Goal: Task Accomplishment & Management: Use online tool/utility

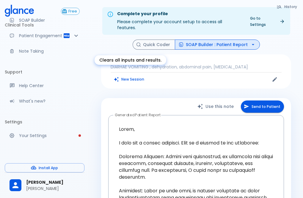
click at [131, 75] on button "New Session" at bounding box center [129, 79] width 37 height 9
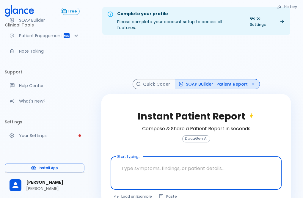
click at [167, 161] on textarea at bounding box center [196, 168] width 163 height 19
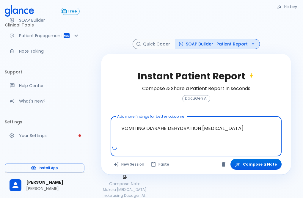
scroll to position [87, 0]
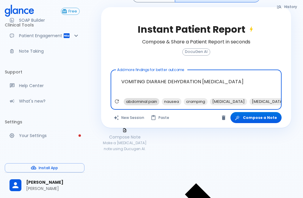
click at [138, 98] on span "abdominal pain" at bounding box center [142, 101] width 36 height 7
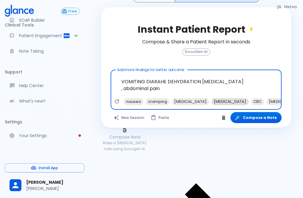
click at [217, 98] on span "electrolyte imbalance" at bounding box center [230, 101] width 37 height 7
click at [237, 98] on span "stool culture" at bounding box center [245, 101] width 37 height 7
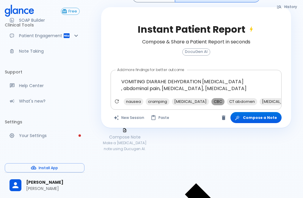
click at [212, 98] on span "CBC" at bounding box center [218, 101] width 13 height 7
click at [246, 98] on span "oral rehydration solution" at bounding box center [262, 101] width 37 height 7
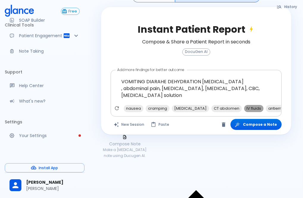
click at [244, 105] on span "IV fluids" at bounding box center [253, 108] width 19 height 7
drag, startPoint x: 155, startPoint y: 110, endPoint x: 164, endPoint y: 110, distance: 8.9
click at [164, 110] on div "nausea cramping tachycardia CT abdomen antiemetics loperamide antibiotics GI co…" at bounding box center [197, 110] width 169 height 11
click at [247, 105] on span "antiemetics" at bounding box center [258, 108] width 28 height 7
type textarea "VOMITING DIARAHE DEHYDRATION BLOOD STOOL , abdominal pain, electrolyte imbalanc…"
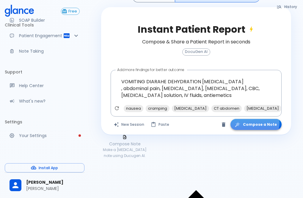
click at [255, 119] on button "Compose a Note" at bounding box center [256, 124] width 51 height 11
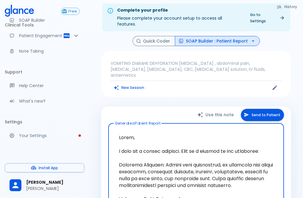
scroll to position [0, 0]
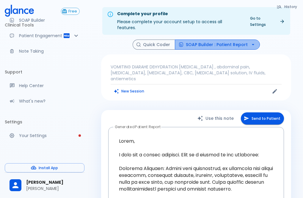
click at [227, 42] on button "SOAP Builder : Patient Report" at bounding box center [217, 45] width 85 height 10
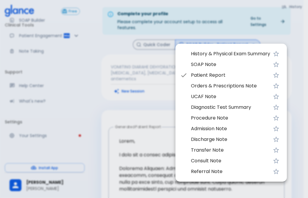
click at [213, 93] on span "UCAF Note" at bounding box center [230, 96] width 79 height 7
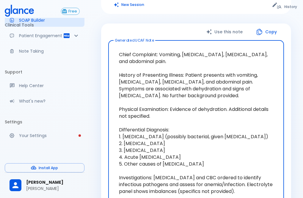
scroll to position [89, 0]
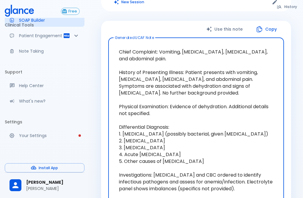
drag, startPoint x: 118, startPoint y: 60, endPoint x: 187, endPoint y: 72, distance: 69.8
click at [187, 72] on textarea "Chief Complaint: Vomiting, diarrhea, blood in stool, and abdominal pain. Histor…" at bounding box center [197, 141] width 168 height 197
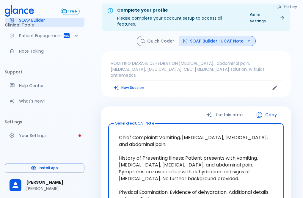
scroll to position [0, 0]
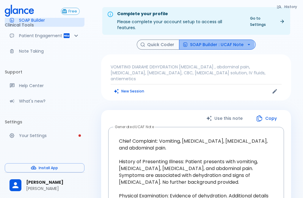
click at [215, 40] on button "SOAP Builder : UCAF Note" at bounding box center [217, 45] width 77 height 10
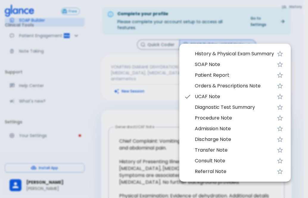
click at [211, 140] on span "Discharge Note" at bounding box center [234, 139] width 79 height 7
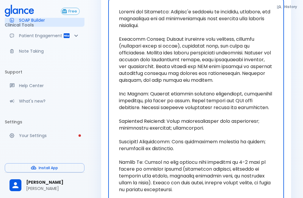
scroll to position [119, 0]
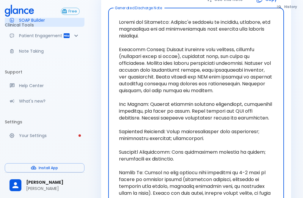
drag, startPoint x: 157, startPoint y: 38, endPoint x: 216, endPoint y: 47, distance: 60.3
click at [207, 47] on textarea at bounding box center [197, 111] width 168 height 197
click at [213, 51] on textarea at bounding box center [197, 111] width 168 height 197
drag, startPoint x: 161, startPoint y: 37, endPoint x: 228, endPoint y: 83, distance: 81.9
click at [228, 83] on textarea at bounding box center [197, 111] width 168 height 197
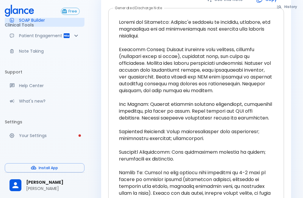
click at [278, 125] on textarea at bounding box center [197, 111] width 168 height 197
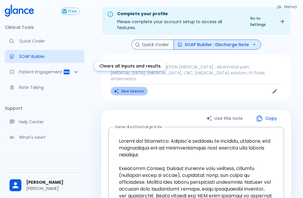
click at [135, 87] on button "New Session" at bounding box center [129, 91] width 37 height 9
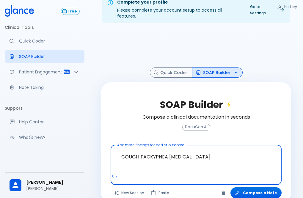
scroll to position [18, 0]
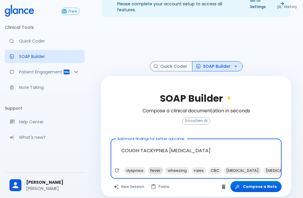
click at [156, 167] on span "fever" at bounding box center [155, 170] width 15 height 7
click at [166, 167] on span "wheezing" at bounding box center [160, 170] width 24 height 7
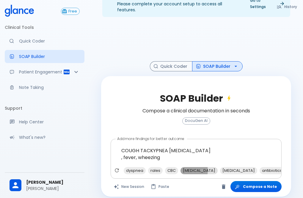
click at [187, 167] on span "chest x-ray" at bounding box center [199, 170] width 37 height 7
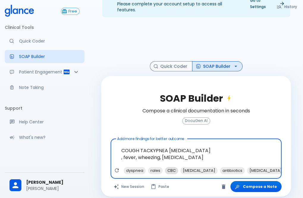
click at [170, 167] on span "CBC" at bounding box center [171, 170] width 13 height 7
click at [205, 167] on span "antibiotics" at bounding box center [217, 170] width 25 height 7
click at [208, 167] on span "prednisone" at bounding box center [223, 170] width 37 height 7
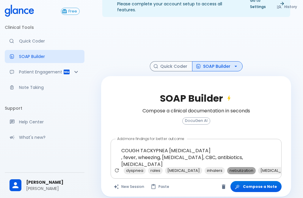
click at [230, 167] on span "nebulization" at bounding box center [242, 170] width 29 height 7
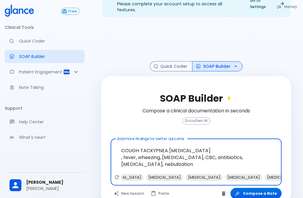
scroll to position [0, 122]
click at [267, 174] on span "bronchodilators" at bounding box center [282, 177] width 37 height 7
type textarea "COUGH TACKYPNEA BRONCHOPNEUMONIA , fever, wheezing, chest x-ray, CBC, antibioti…"
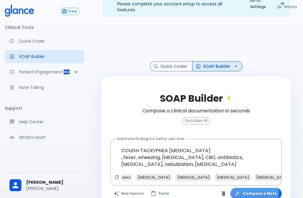
click at [247, 188] on button "Compose a Note" at bounding box center [256, 193] width 51 height 11
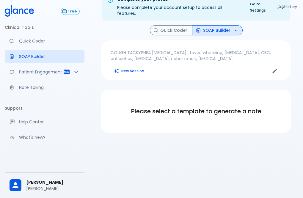
scroll to position [14, 0]
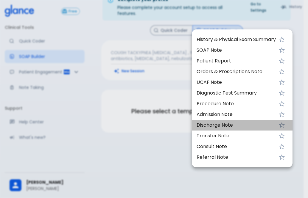
click at [219, 124] on span "Discharge Note" at bounding box center [236, 125] width 79 height 7
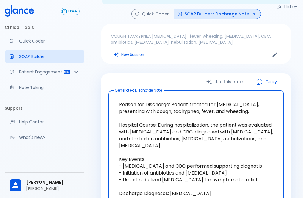
scroll to position [74, 0]
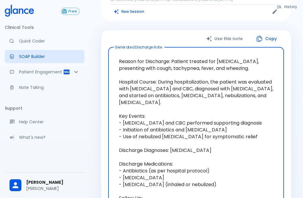
drag, startPoint x: 158, startPoint y: 75, endPoint x: 201, endPoint y: 100, distance: 49.6
click at [201, 100] on textarea "Reason for Discharge: Patient treated for bronchopneumonia, presenting with cou…" at bounding box center [197, 150] width 168 height 197
click at [244, 174] on textarea "Reason for Discharge: Patient treated for bronchopneumonia, presenting with cou…" at bounding box center [197, 150] width 168 height 197
drag, startPoint x: 123, startPoint y: 116, endPoint x: 259, endPoint y: 131, distance: 136.8
click at [259, 131] on textarea "Reason for Discharge: Patient treated for bronchopneumonia, presenting with cou…" at bounding box center [197, 150] width 168 height 197
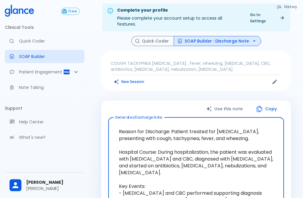
scroll to position [0, 0]
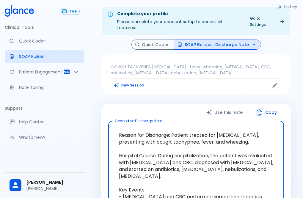
click at [244, 40] on button "SOAP Builder : Discharge Note" at bounding box center [218, 45] width 88 height 10
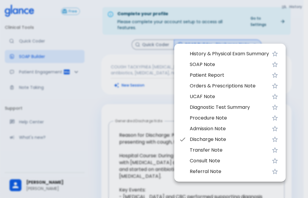
click at [215, 161] on span "Consult Note" at bounding box center [229, 161] width 79 height 7
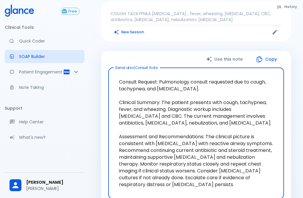
scroll to position [60, 0]
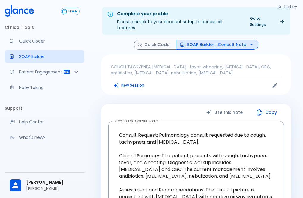
scroll to position [14, 0]
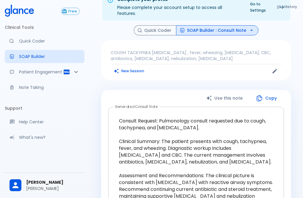
click at [276, 157] on textarea "Consult Request: Pulmonology consult requested due to cough, tachypnea, and [ME…" at bounding box center [197, 173] width 168 height 122
click at [281, 40] on div "COUGH TACKYPNEA BRONCHOPNEUMONIA , fever, wheezing, chest x-ray, CBC, antibioti…" at bounding box center [196, 60] width 190 height 40
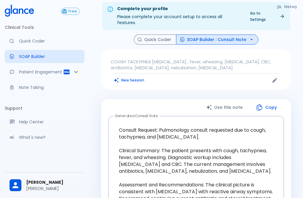
scroll to position [0, 0]
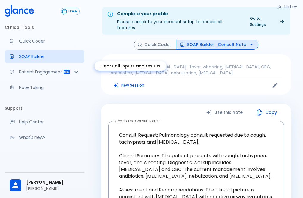
click at [132, 83] on button "New Session" at bounding box center [129, 85] width 37 height 9
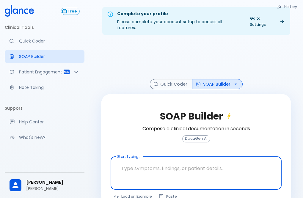
click at [165, 163] on textarea at bounding box center [196, 168] width 163 height 19
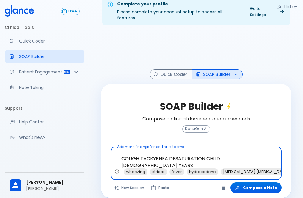
scroll to position [14, 0]
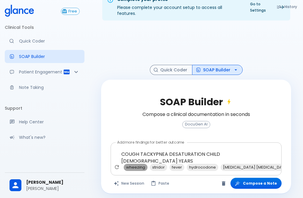
click at [134, 164] on span "wheezing" at bounding box center [136, 167] width 24 height 7
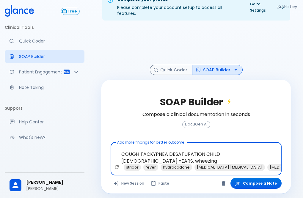
click at [248, 164] on div "stridor fever hydrocodone albuterol nebulizer chest X-ray pulmonary function te…" at bounding box center [197, 169] width 169 height 11
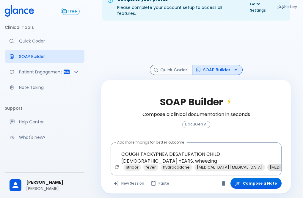
click at [268, 164] on span "chest X-ray" at bounding box center [286, 167] width 37 height 7
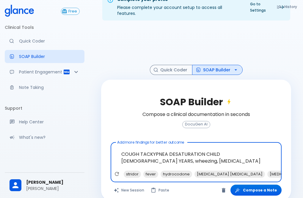
scroll to position [0, 148]
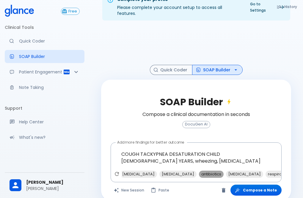
click at [199, 171] on span "antibiotics" at bounding box center [211, 174] width 25 height 7
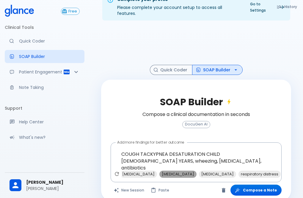
click at [166, 171] on span "oxygen therapy" at bounding box center [178, 174] width 37 height 7
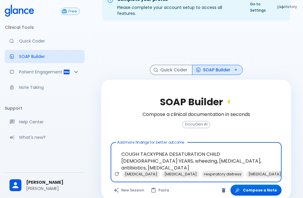
click at [286, 171] on span "pneumonia" at bounding box center [304, 174] width 37 height 7
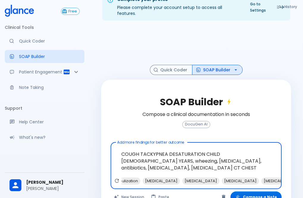
scroll to position [0, 505]
type textarea "COUGH TACKYPNEA DESATURATION CHILD [DEMOGRAPHIC_DATA] YEARS, wheezing, [MEDICAL…"
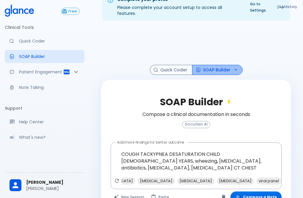
click at [228, 65] on button "SOAP Builder" at bounding box center [217, 70] width 51 height 10
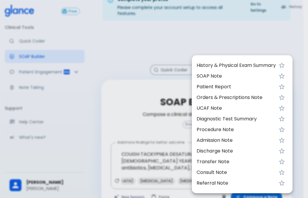
click at [222, 78] on span "SOAP Note" at bounding box center [236, 76] width 79 height 7
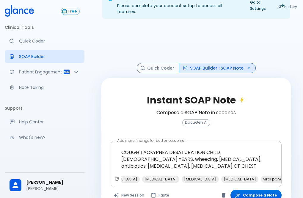
scroll to position [25, 0]
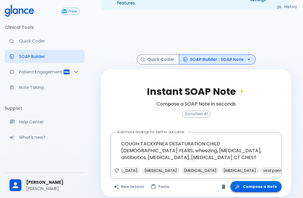
click at [256, 181] on button "Compose a Note" at bounding box center [256, 186] width 51 height 11
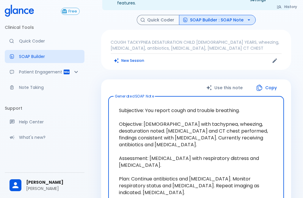
scroll to position [54, 0]
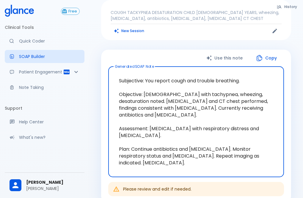
drag, startPoint x: 146, startPoint y: 87, endPoint x: 225, endPoint y: 94, distance: 79.9
click at [225, 94] on textarea "Subjective: You report cough and trouble breathing. Objective: [DEMOGRAPHIC_DAT…" at bounding box center [197, 121] width 168 height 101
click at [226, 154] on textarea "Subjective: You report cough and trouble breathing. Objective: [DEMOGRAPHIC_DAT…" at bounding box center [197, 121] width 168 height 101
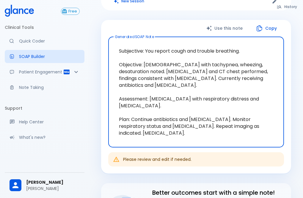
drag, startPoint x: 132, startPoint y: 113, endPoint x: 216, endPoint y: 120, distance: 84.6
click at [216, 120] on textarea "Subjective: You report cough and trouble breathing. Objective: [DEMOGRAPHIC_DAT…" at bounding box center [197, 92] width 168 height 101
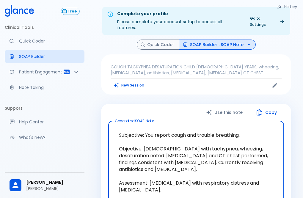
click at [230, 41] on button "SOAP Builder : SOAP Note" at bounding box center [217, 45] width 77 height 10
click at [225, 40] on button "SOAP Builder : SOAP Note" at bounding box center [217, 45] width 77 height 10
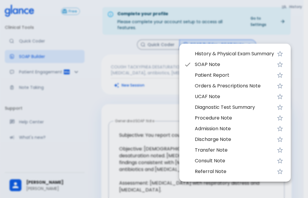
click at [225, 37] on div at bounding box center [154, 99] width 308 height 198
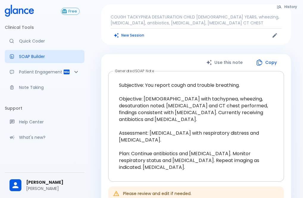
scroll to position [60, 0]
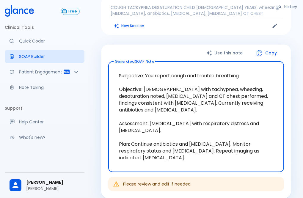
drag, startPoint x: 184, startPoint y: 82, endPoint x: 186, endPoint y: 85, distance: 3.8
click at [186, 85] on textarea "Subjective: You report cough and trouble breathing. Objective: [DEMOGRAPHIC_DAT…" at bounding box center [197, 116] width 168 height 101
click at [184, 91] on textarea "Subjective: You report cough and trouble breathing. Objective: [DEMOGRAPHIC_DAT…" at bounding box center [197, 116] width 168 height 101
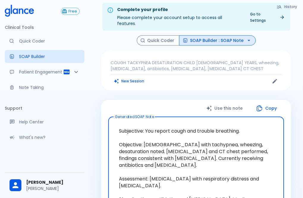
scroll to position [30, 0]
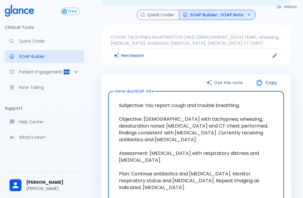
click at [227, 10] on button "SOAP Builder : SOAP Note" at bounding box center [217, 15] width 77 height 10
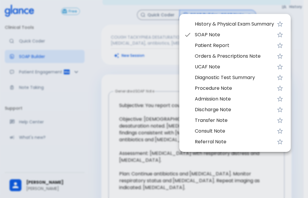
click at [224, 67] on span "UCAF Note" at bounding box center [234, 66] width 79 height 7
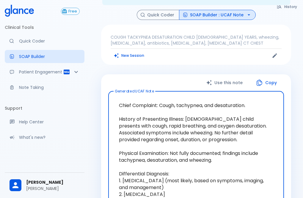
drag, startPoint x: 213, startPoint y: 113, endPoint x: 188, endPoint y: 127, distance: 28.8
click at [188, 127] on textarea "Chief Complaint: Cough, tachypnea, and desaturation. History of Presenting Illn…" at bounding box center [197, 184] width 168 height 176
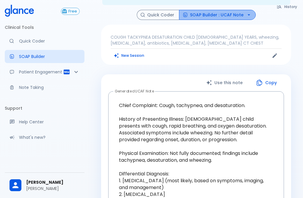
click at [223, 10] on button "SOAP Builder : UCAF Note" at bounding box center [217, 15] width 77 height 10
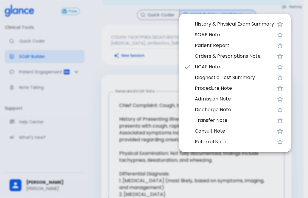
click at [220, 109] on span "Discharge Note" at bounding box center [234, 109] width 79 height 7
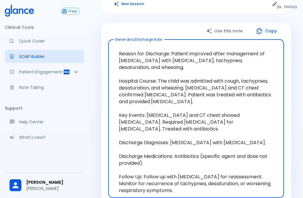
scroll to position [89, 0]
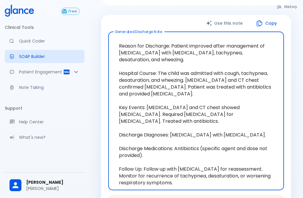
drag, startPoint x: 160, startPoint y: 66, endPoint x: 217, endPoint y: 77, distance: 58.9
click at [217, 77] on textarea "Reason for Discharge: Patient improved after management of [MEDICAL_DATA] with …" at bounding box center [197, 111] width 168 height 149
click at [187, 155] on textarea "Reason for Discharge: Patient improved after management of [MEDICAL_DATA] with …" at bounding box center [197, 111] width 168 height 149
drag, startPoint x: 175, startPoint y: 79, endPoint x: 194, endPoint y: 85, distance: 19.9
click at [194, 85] on textarea "Reason for Discharge: Patient improved after management of [MEDICAL_DATA] with …" at bounding box center [197, 111] width 168 height 149
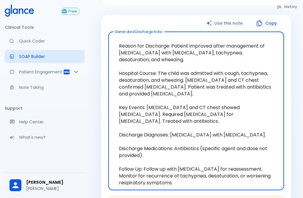
click at [268, 136] on textarea "Reason for Discharge: Patient improved after management of [MEDICAL_DATA] with …" at bounding box center [197, 111] width 168 height 149
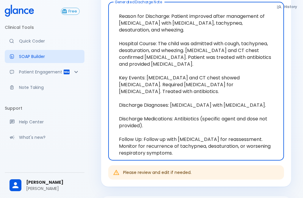
drag, startPoint x: 146, startPoint y: 125, endPoint x: 203, endPoint y: 132, distance: 57.9
click at [203, 132] on textarea "Reason for Discharge: Patient improved after management of [MEDICAL_DATA] with …" at bounding box center [197, 81] width 168 height 149
click at [233, 143] on textarea "Reason for Discharge: Patient improved after management of [MEDICAL_DATA] with …" at bounding box center [197, 81] width 168 height 149
drag, startPoint x: 177, startPoint y: 106, endPoint x: 191, endPoint y: 107, distance: 14.0
click at [191, 107] on textarea "Reason for Discharge: Patient improved after management of [MEDICAL_DATA] with …" at bounding box center [197, 81] width 168 height 149
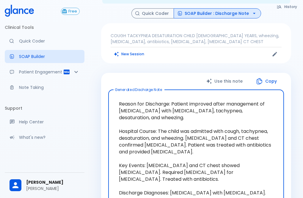
scroll to position [89, 0]
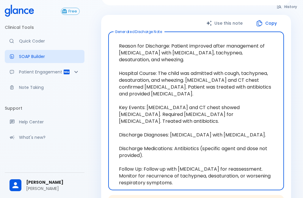
drag, startPoint x: 160, startPoint y: 66, endPoint x: 214, endPoint y: 74, distance: 55.1
click at [214, 74] on textarea "Reason for Discharge: Patient improved after management of [MEDICAL_DATA] with …" at bounding box center [197, 111] width 168 height 149
drag, startPoint x: 218, startPoint y: 74, endPoint x: 157, endPoint y: 68, distance: 61.4
click at [157, 68] on textarea "Reason for Discharge: Patient improved after management of [MEDICAL_DATA] with …" at bounding box center [197, 111] width 168 height 149
drag, startPoint x: 166, startPoint y: 72, endPoint x: 160, endPoint y: 68, distance: 7.5
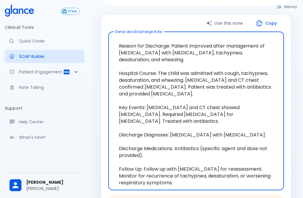
click at [166, 72] on textarea "Reason for Discharge: Patient improved after management of [MEDICAL_DATA] with …" at bounding box center [197, 111] width 168 height 149
click at [158, 65] on textarea "Reason for Discharge: Patient improved after management of [MEDICAL_DATA] with …" at bounding box center [197, 111] width 168 height 149
click at [158, 85] on textarea "Reason for Discharge: Patient improved after management of [MEDICAL_DATA] with …" at bounding box center [197, 111] width 168 height 149
drag, startPoint x: 160, startPoint y: 68, endPoint x: 217, endPoint y: 75, distance: 58.3
click at [217, 75] on textarea "Reason for Discharge: Patient improved after management of [MEDICAL_DATA] with …" at bounding box center [197, 111] width 168 height 149
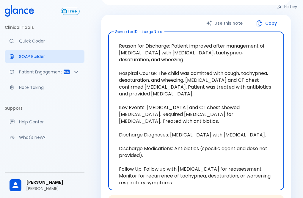
paste textarea "[MEDICAL_DATA], unspecified"
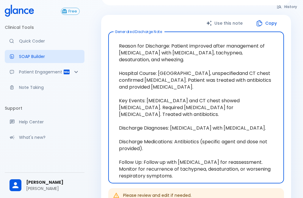
click at [223, 109] on textarea "Reason for Discharge: Patient improved after management of [MEDICAL_DATA] with …" at bounding box center [197, 108] width 168 height 142
type textarea "Reason for Discharge: Patient improved after management of [MEDICAL_DATA] with …"
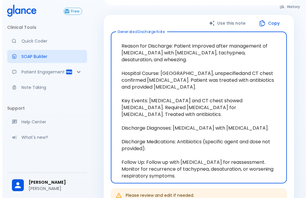
scroll to position [0, 0]
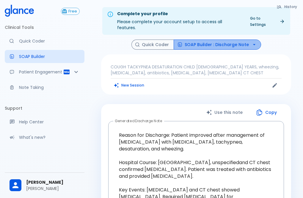
click at [219, 40] on button "SOAP Builder : Discharge Note" at bounding box center [218, 45] width 88 height 10
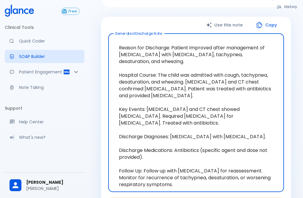
scroll to position [89, 0]
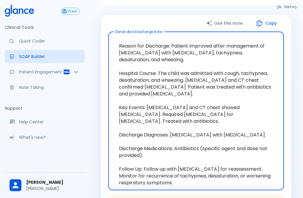
drag, startPoint x: 162, startPoint y: 68, endPoint x: 218, endPoint y: 77, distance: 56.6
click at [218, 77] on textarea "Reason for Discharge: Patient improved after management of [MEDICAL_DATA] with …" at bounding box center [197, 111] width 168 height 149
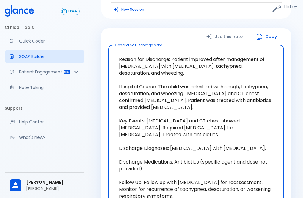
scroll to position [60, 0]
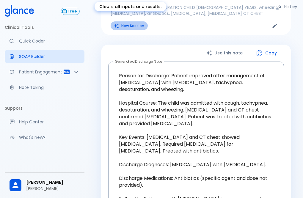
click at [132, 21] on button "New Session" at bounding box center [129, 25] width 37 height 9
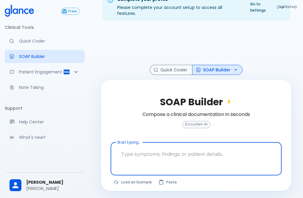
click at [166, 148] on textarea at bounding box center [196, 154] width 163 height 19
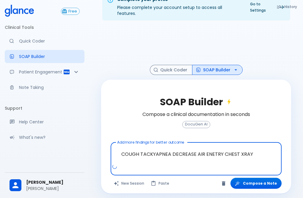
click at [134, 164] on div at bounding box center [197, 169] width 169 height 11
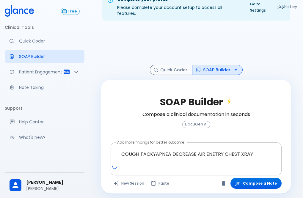
click at [256, 149] on textarea "COUGH TACKYAPNEA DECREASE AIR ENETRY CHEST XRAY" at bounding box center [196, 154] width 163 height 19
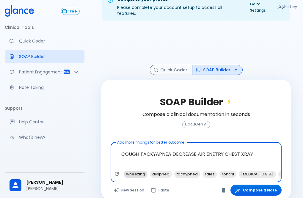
click at [129, 171] on span "wheezing" at bounding box center [136, 174] width 24 height 7
click at [199, 171] on span "ronchi" at bounding box center [202, 174] width 17 height 7
click at [233, 171] on span "CXR findings" at bounding box center [247, 174] width 29 height 7
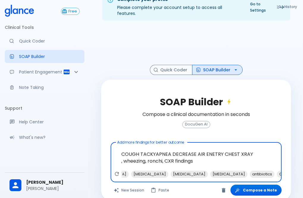
scroll to position [0, 108]
click at [244, 171] on span "antibiotics" at bounding box center [256, 174] width 25 height 7
type textarea "COUGH TACKYAPNEA DECREASE AIR ENETRY CHEST XRAY , wheezing, ronchi, CXR finding…"
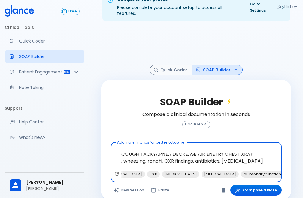
scroll to position [0, 182]
click at [256, 189] on button "Compose a Note" at bounding box center [256, 190] width 51 height 11
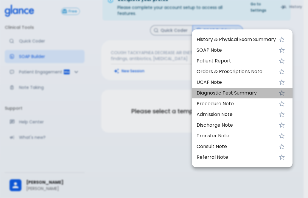
click at [228, 94] on span "Diagnostic Test Summary" at bounding box center [236, 93] width 79 height 7
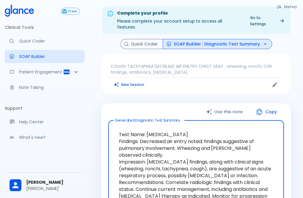
scroll to position [0, 0]
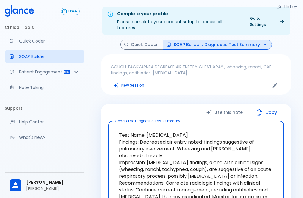
click at [249, 40] on button "SOAP Builder : Diagnostic Test Summary" at bounding box center [218, 45] width 110 height 10
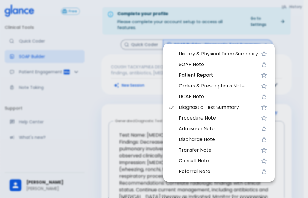
click at [200, 138] on span "Discharge Note" at bounding box center [218, 139] width 79 height 7
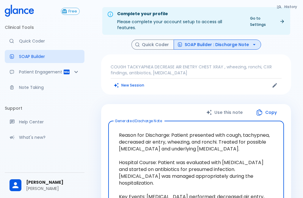
drag, startPoint x: 173, startPoint y: 127, endPoint x: 220, endPoint y: 135, distance: 48.0
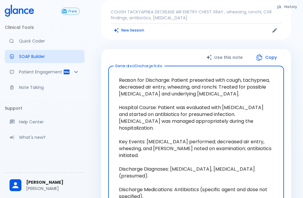
scroll to position [60, 0]
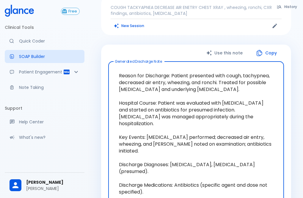
drag, startPoint x: 159, startPoint y: 95, endPoint x: 225, endPoint y: 102, distance: 65.8
click at [225, 102] on textarea "Reason for Discharge: Patient presented with cough, tachypnea, decreased air en…" at bounding box center [197, 144] width 168 height 156
